Goal: Book appointment/travel/reservation

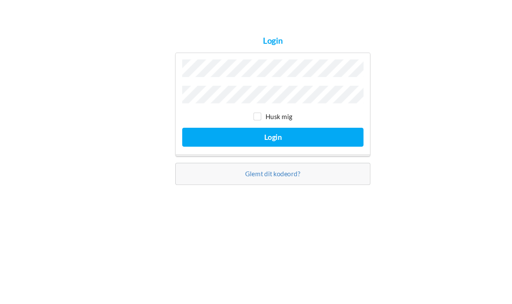
click at [256, 168] on button "Login" at bounding box center [256, 177] width 170 height 18
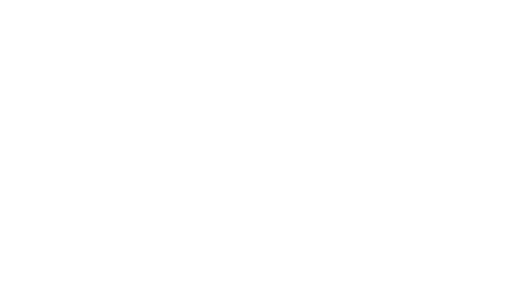
scroll to position [7, 0]
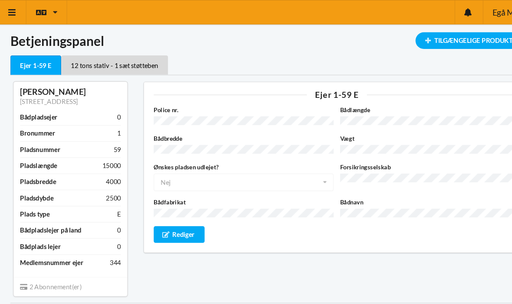
click at [15, 14] on icon at bounding box center [14, 12] width 9 height 8
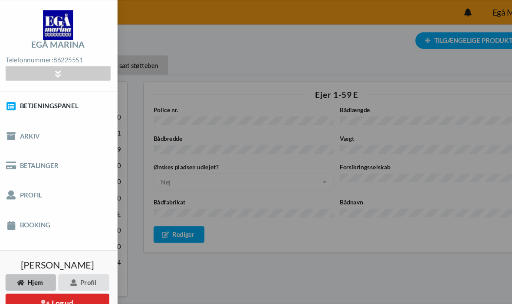
click at [27, 211] on link "Booking" at bounding box center [56, 211] width 113 height 28
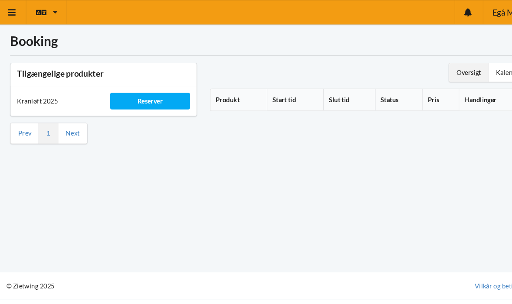
click at [132, 98] on div "Reserver" at bounding box center [143, 95] width 75 height 16
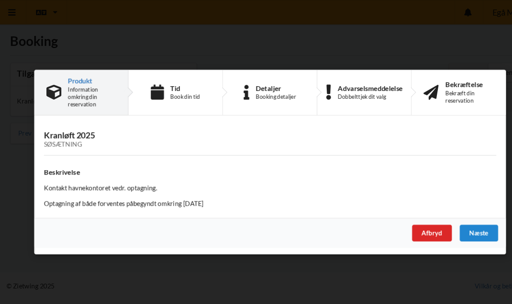
click at [454, 215] on div "Næste" at bounding box center [452, 219] width 36 height 16
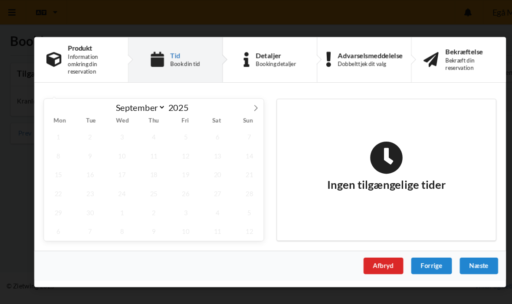
click at [239, 100] on icon at bounding box center [242, 101] width 6 height 6
select select "9"
click at [175, 180] on span "24" at bounding box center [176, 182] width 27 height 18
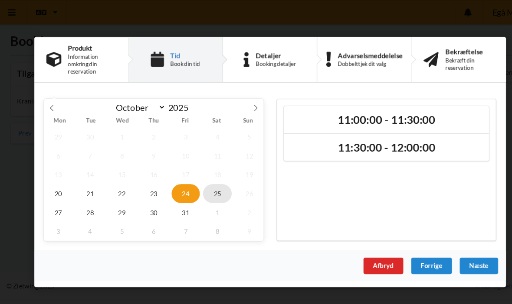
click at [205, 181] on span "25" at bounding box center [206, 182] width 27 height 18
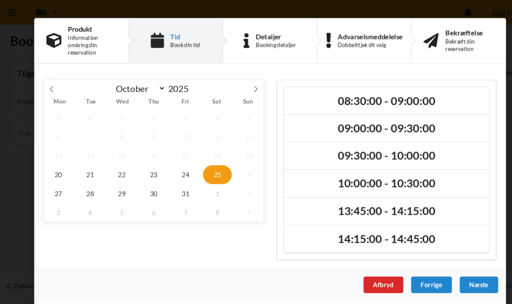
click at [365, 175] on h2 "10:00:00 - 10:30:00" at bounding box center [365, 172] width 180 height 13
click at [451, 261] on div "Næste" at bounding box center [452, 268] width 36 height 16
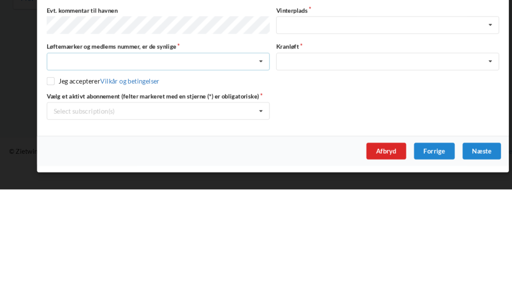
click at [244, 176] on icon at bounding box center [244, 184] width 13 height 16
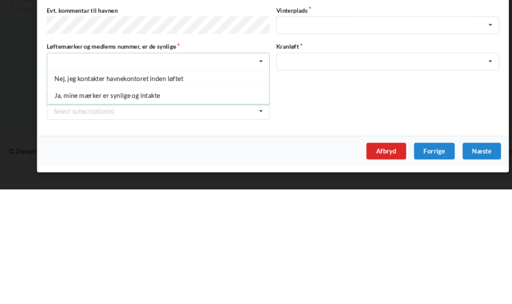
scroll to position [14, 0]
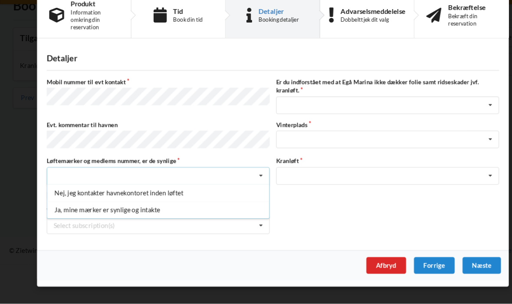
click at [140, 208] on div "Ja, mine mærker er synlige og intakte" at bounding box center [148, 216] width 208 height 16
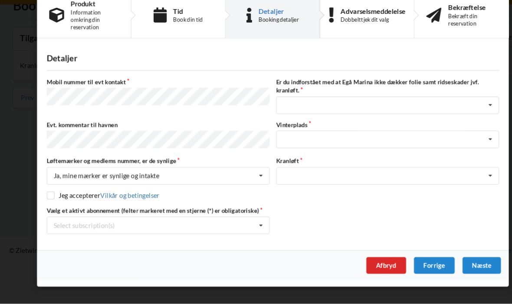
click at [43, 187] on div "Detaljer [PERSON_NAME] nummer til evt kontakt Er du indforstået med at Egå Mari…" at bounding box center [256, 157] width 442 height 193
click at [49, 199] on input "checkbox" at bounding box center [47, 202] width 7 height 7
checkbox input "true"
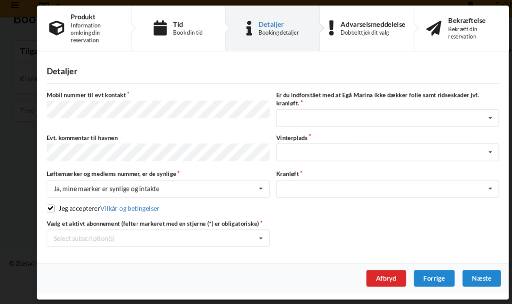
scroll to position [14, 0]
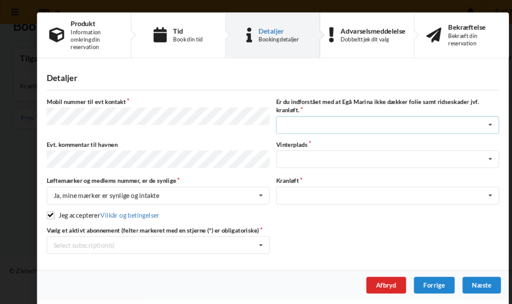
click at [459, 117] on icon at bounding box center [459, 118] width 13 height 16
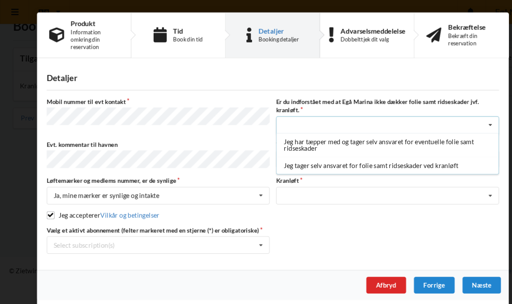
click at [407, 156] on div "Jeg tager selv ansvaret for folie samt ridseskader ved kranløft" at bounding box center [363, 156] width 208 height 16
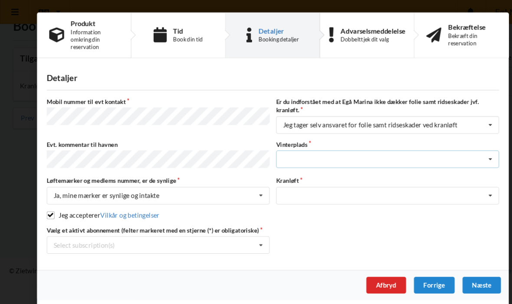
click at [464, 148] on icon at bounding box center [459, 150] width 13 height 16
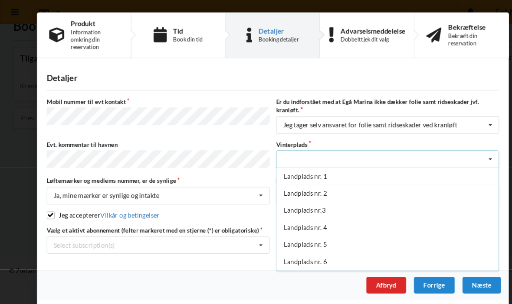
click at [299, 170] on div "Landplads nr. 1" at bounding box center [363, 166] width 208 height 16
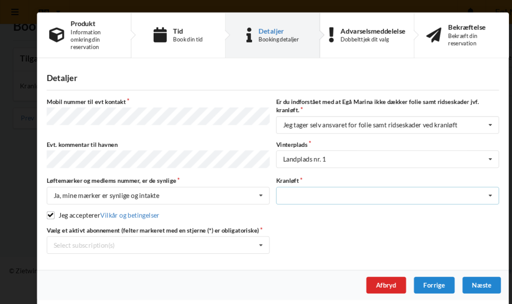
click at [462, 183] on icon at bounding box center [459, 184] width 13 height 16
click at [445, 195] on div "Optagning" at bounding box center [363, 200] width 208 height 16
click at [458, 150] on icon at bounding box center [459, 150] width 13 height 16
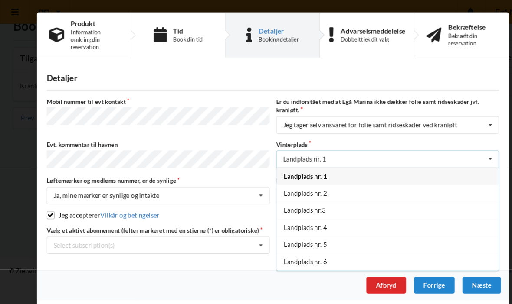
click at [435, 164] on div "Landplads nr. 1" at bounding box center [363, 166] width 208 height 16
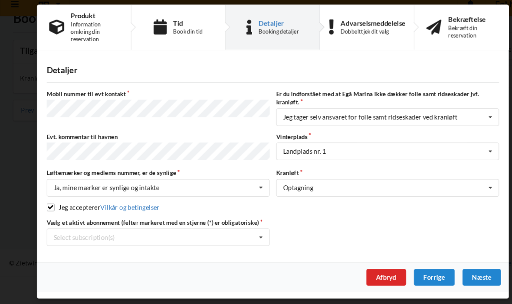
scroll to position [14, 0]
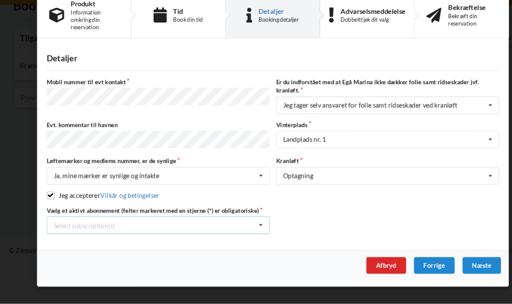
click at [245, 223] on icon at bounding box center [244, 231] width 13 height 16
click at [59, 238] on div "* Ejer 1-59 E" at bounding box center [148, 246] width 208 height 16
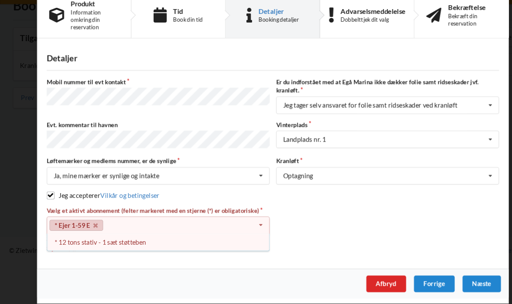
click at [72, 238] on div "* 12 tons stativ - 1 sæt støtteben" at bounding box center [148, 246] width 208 height 16
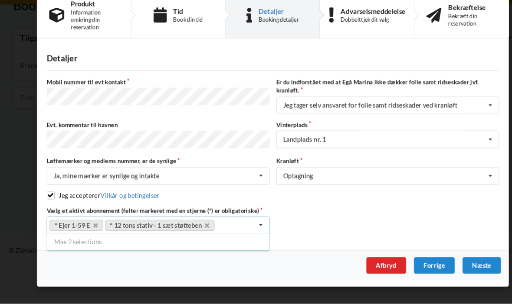
click at [457, 261] on div "Næste" at bounding box center [452, 269] width 36 height 16
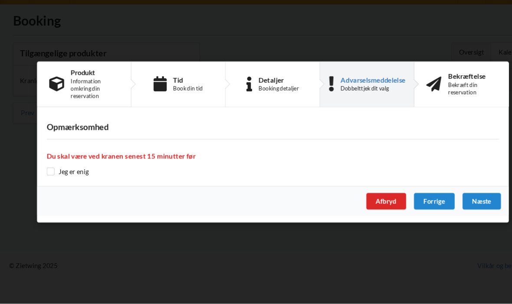
scroll to position [7, 0]
click at [45, 176] on input "checkbox" at bounding box center [47, 179] width 7 height 7
checkbox input "true"
click at [457, 200] on div "Næste" at bounding box center [452, 208] width 36 height 16
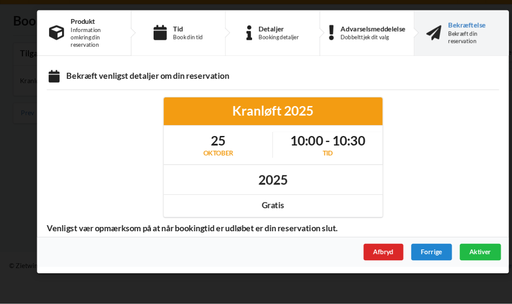
scroll to position [0, 0]
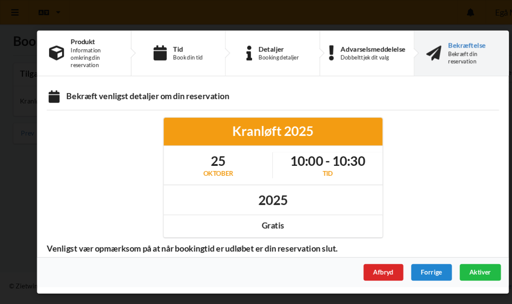
click at [454, 255] on span "Aktiver" at bounding box center [450, 255] width 20 height 7
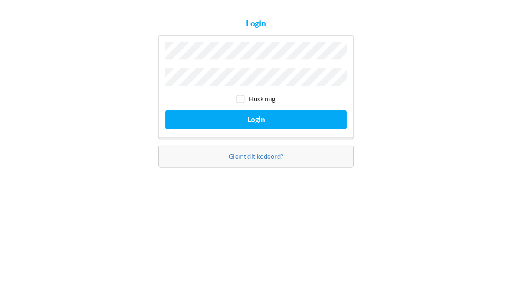
click at [240, 168] on button "Login" at bounding box center [256, 177] width 170 height 18
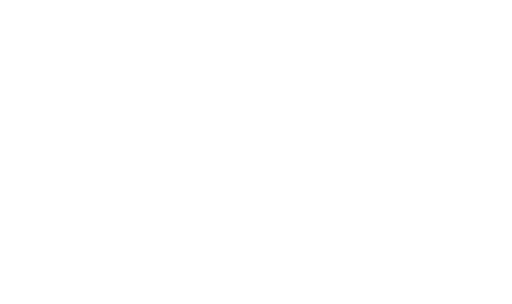
scroll to position [7, 0]
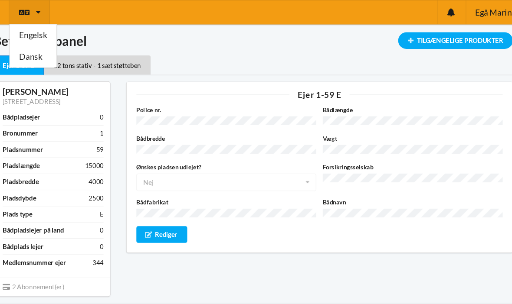
click at [342, 39] on h1 "Betjeningspanel" at bounding box center [255, 38] width 487 height 16
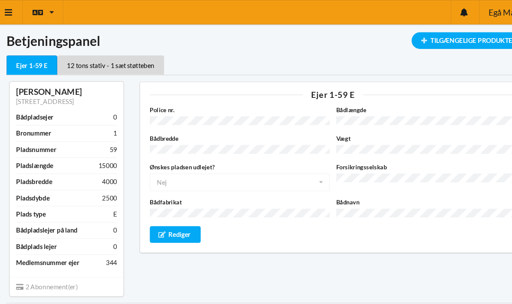
click at [444, 38] on div "Tilgængelige Produkter" at bounding box center [446, 38] width 108 height 16
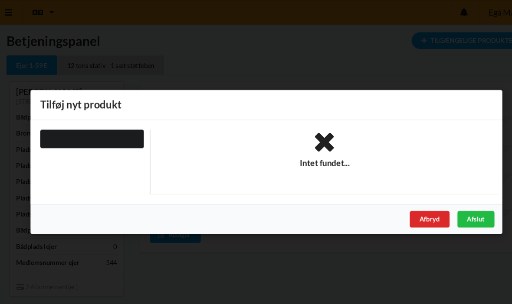
click at [408, 203] on div "Afbryd" at bounding box center [408, 206] width 37 height 16
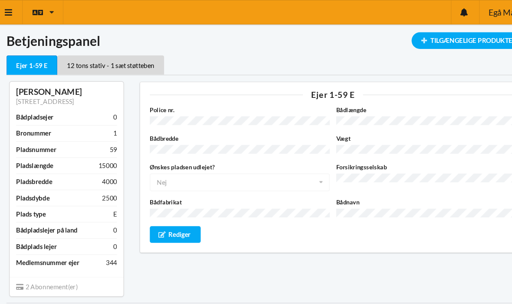
click at [10, 10] on icon at bounding box center [14, 12] width 9 height 8
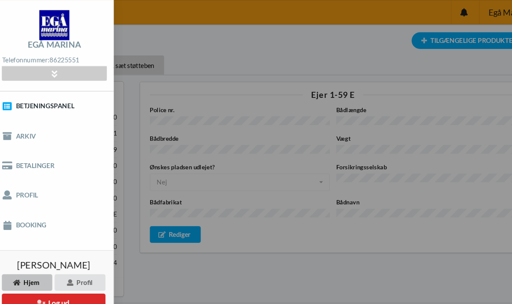
click at [22, 212] on link "Booking" at bounding box center [56, 211] width 113 height 28
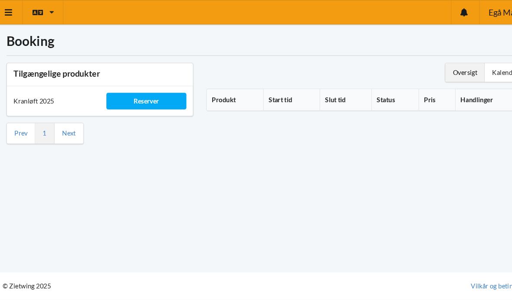
click at [33, 91] on div "Kranløft 2025" at bounding box center [56, 95] width 87 height 21
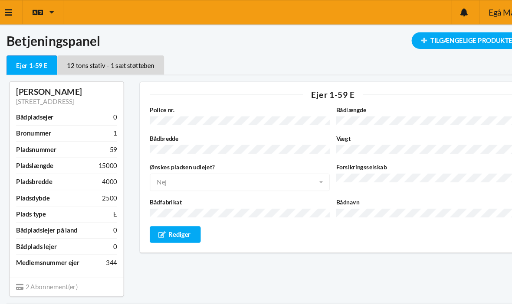
click at [12, 13] on icon at bounding box center [14, 12] width 9 height 8
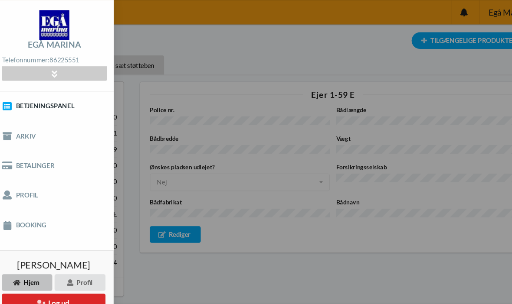
click at [28, 99] on link "Betjeningspanel" at bounding box center [56, 100] width 113 height 28
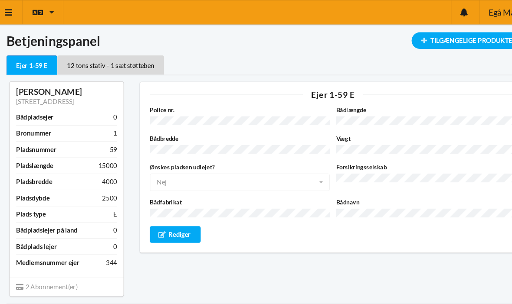
click at [10, 11] on icon at bounding box center [14, 12] width 9 height 8
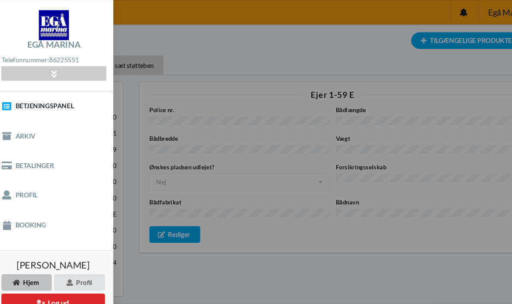
click at [20, 216] on link "Booking" at bounding box center [56, 211] width 113 height 28
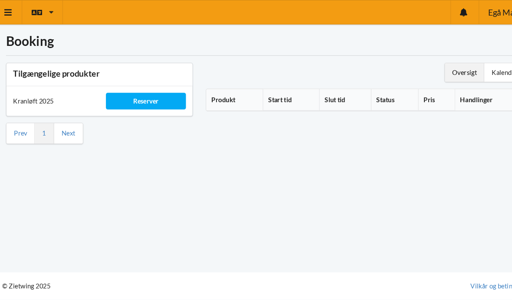
click at [454, 95] on th "Handlinger" at bounding box center [466, 94] width 66 height 20
click at [139, 92] on div "Reserver" at bounding box center [143, 95] width 75 height 16
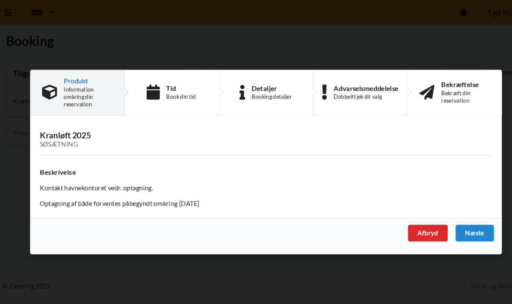
click at [150, 88] on div "Tid Book din tid" at bounding box center [167, 87] width 88 height 42
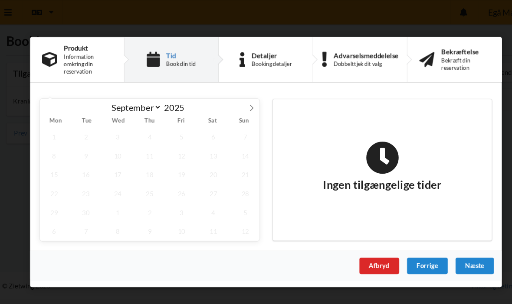
click at [239, 101] on icon at bounding box center [242, 101] width 6 height 6
select select "9"
click at [199, 183] on span "25" at bounding box center [206, 182] width 27 height 18
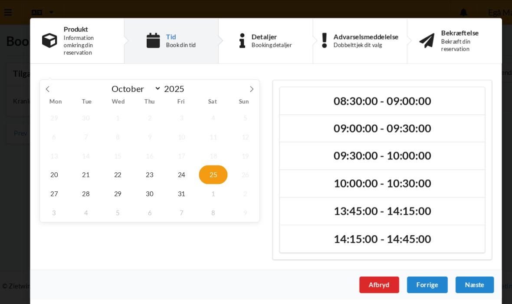
click at [388, 172] on h2 "10:00:00 - 10:30:00" at bounding box center [365, 172] width 180 height 13
click at [446, 268] on div "Næste" at bounding box center [452, 268] width 36 height 16
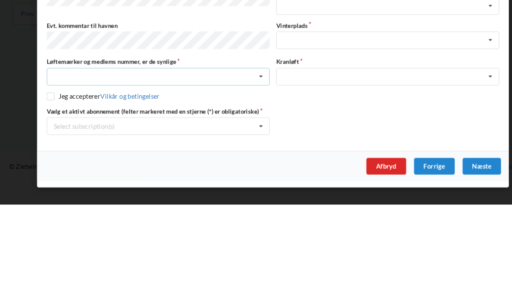
click at [248, 176] on icon at bounding box center [244, 184] width 13 height 16
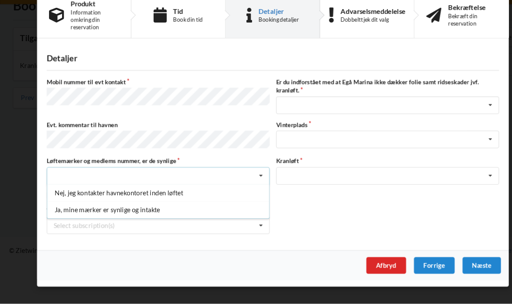
click at [209, 208] on div "Ja, mine mærker er synlige og intakte" at bounding box center [148, 216] width 208 height 16
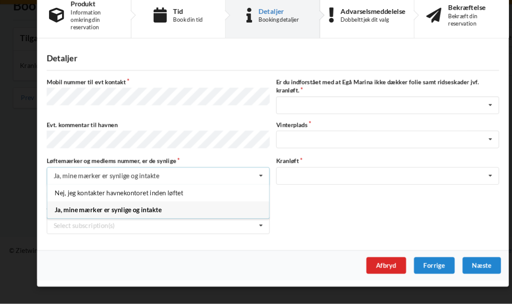
click at [240, 208] on div "Ja, mine mærker er synlige og intakte" at bounding box center [148, 216] width 208 height 16
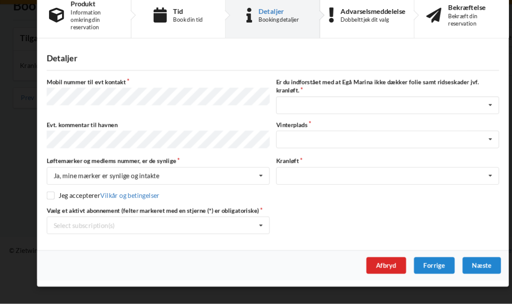
click at [42, 183] on div "Detaljer [PERSON_NAME] nummer til evt kontakt Er du indforstået med at Egå Mari…" at bounding box center [256, 157] width 442 height 193
click at [49, 199] on input "checkbox" at bounding box center [47, 202] width 7 height 7
checkbox input "true"
click at [246, 223] on icon at bounding box center [244, 231] width 13 height 16
click at [90, 238] on div "* Ejer 1-59 E" at bounding box center [148, 246] width 208 height 16
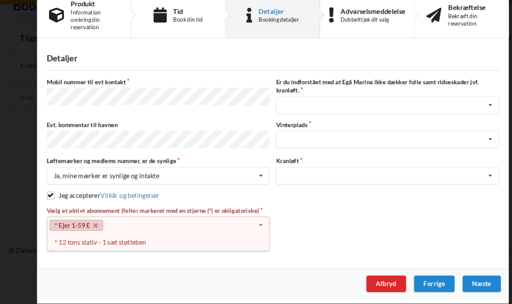
click at [109, 238] on div "* 12 tons stativ - 1 sæt støtteben" at bounding box center [148, 246] width 208 height 16
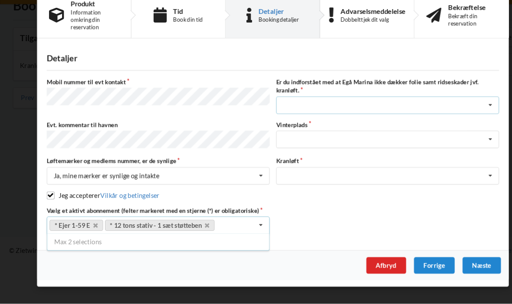
click at [461, 110] on icon at bounding box center [459, 118] width 13 height 16
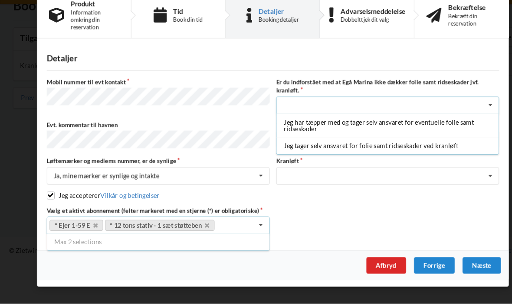
click at [395, 148] on div "Jeg tager selv ansvaret for folie samt ridseskader ved kranløft" at bounding box center [363, 156] width 208 height 16
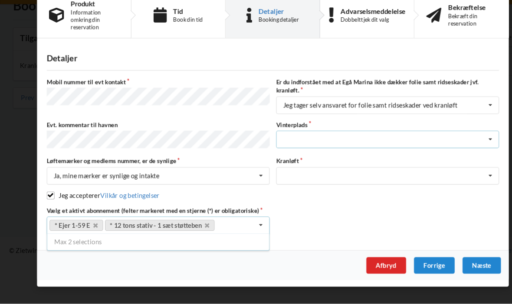
click at [465, 142] on icon at bounding box center [459, 150] width 13 height 16
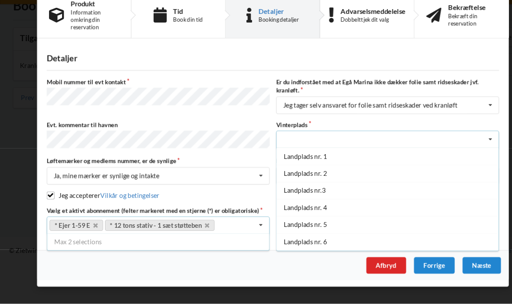
click at [306, 158] on div "Landplads nr. 1" at bounding box center [363, 166] width 208 height 16
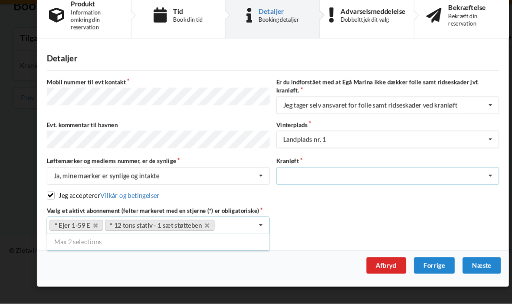
click at [464, 176] on icon at bounding box center [459, 184] width 13 height 16
click at [292, 192] on div "Optagning" at bounding box center [363, 200] width 208 height 16
click at [458, 261] on div "Næste" at bounding box center [452, 269] width 36 height 16
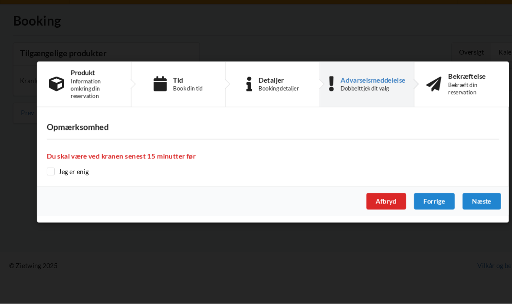
click at [47, 176] on input "checkbox" at bounding box center [47, 179] width 7 height 7
checkbox input "true"
click at [455, 200] on div "Næste" at bounding box center [452, 208] width 36 height 16
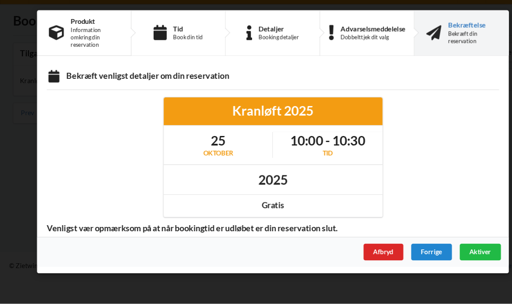
click at [454, 252] on span "Aktiver" at bounding box center [450, 255] width 20 height 7
